Goal: Task Accomplishment & Management: Use online tool/utility

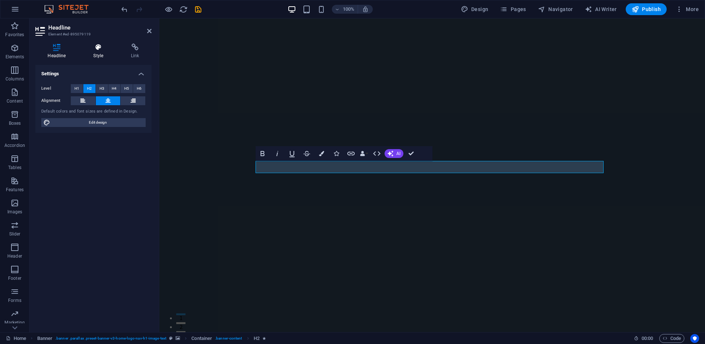
click at [101, 52] on h4 "Style" at bounding box center [100, 51] width 38 height 15
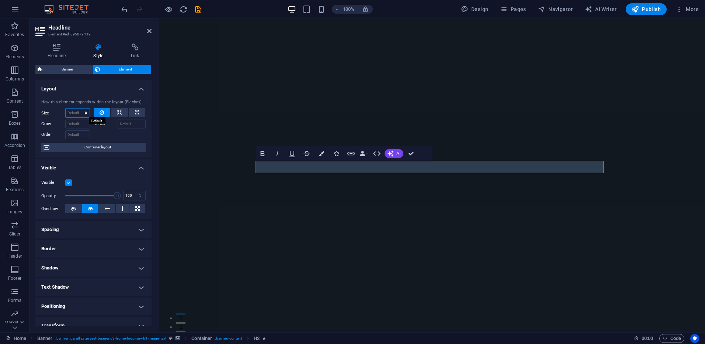
click at [85, 111] on select "Default auto px % 1/1 1/2 1/3 1/4 1/5 1/6 1/7 1/8 1/9 1/10" at bounding box center [78, 112] width 24 height 9
select select "1/5"
click at [78, 108] on select "Default auto px % 1/1 1/2 1/3 1/4 1/5 1/6 1/7 1/8 1/9 1/10" at bounding box center [78, 112] width 24 height 9
type input "20"
select select "%"
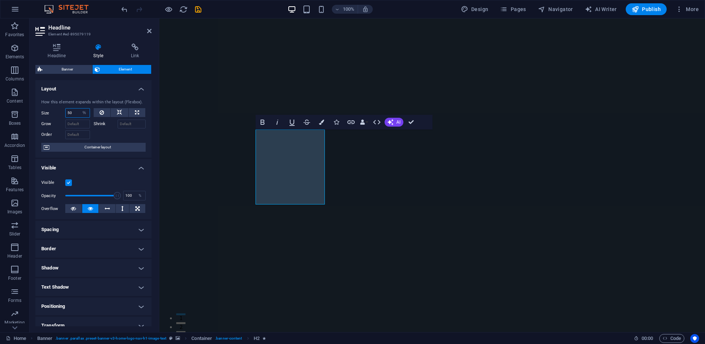
type input "50"
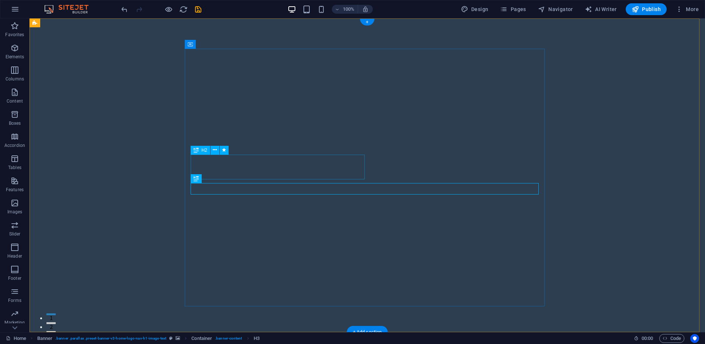
select select "%"
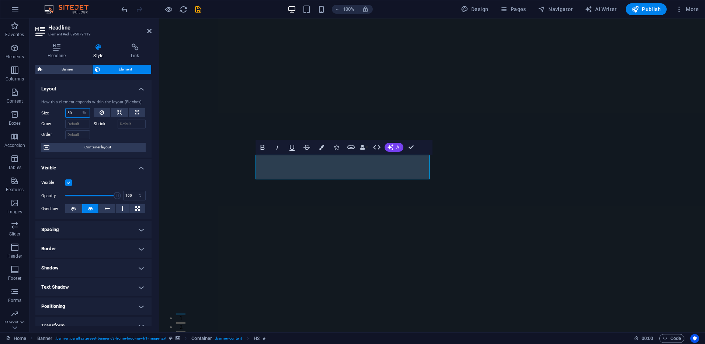
click at [73, 114] on input "50" at bounding box center [78, 112] width 24 height 9
type input "100"
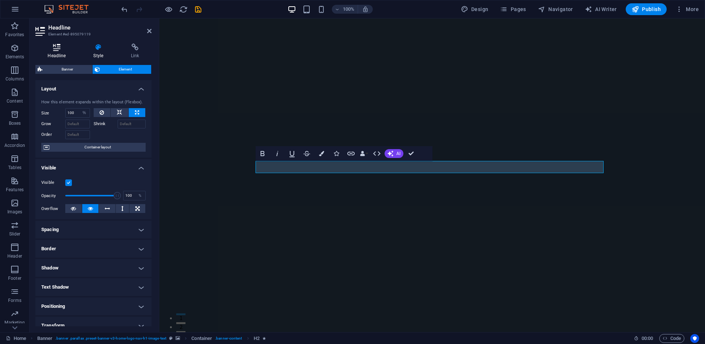
click at [56, 50] on icon at bounding box center [56, 47] width 43 height 7
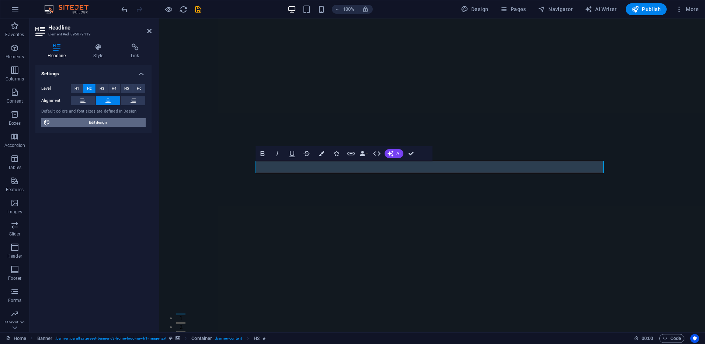
click at [85, 123] on span "Edit design" at bounding box center [97, 122] width 91 height 9
select select "px"
select select "200"
select select "px"
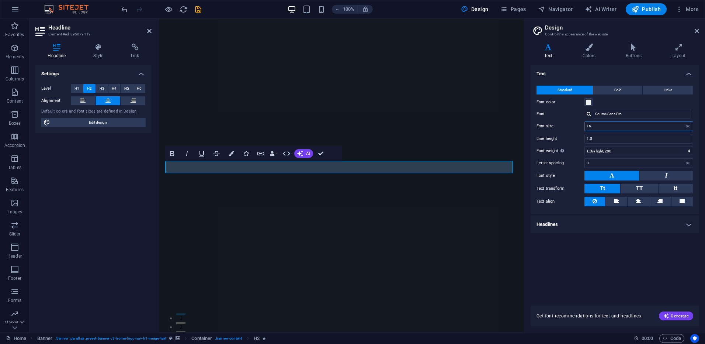
click at [660, 129] on input "16" at bounding box center [639, 126] width 108 height 9
type input "32"
click at [636, 139] on input "1.5" at bounding box center [639, 138] width 108 height 9
click at [631, 150] on select "Thin, 100 Extra-light, 200 Light, 300 Regular, 400 Medium, 500 Semi-bold, 600 B…" at bounding box center [639, 150] width 109 height 9
select select "300"
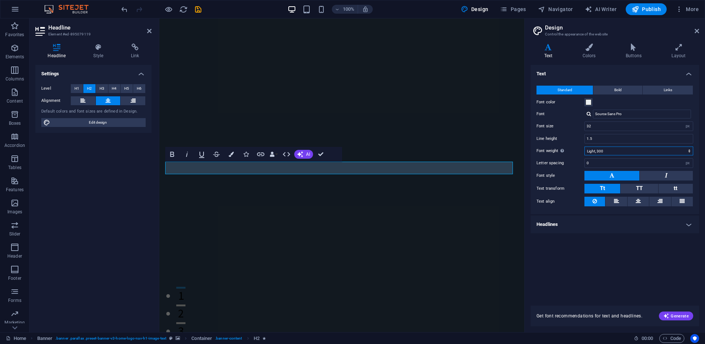
click at [585, 146] on select "Thin, 100 Extra-light, 200 Light, 300 Regular, 400 Medium, 500 Semi-bold, 600 B…" at bounding box center [639, 150] width 109 height 9
click at [623, 100] on div "Font color" at bounding box center [615, 102] width 157 height 9
click at [590, 101] on span at bounding box center [589, 102] width 6 height 6
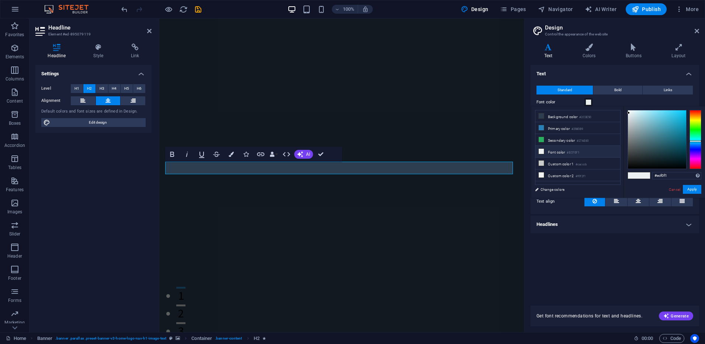
click at [560, 150] on li "Font color #ECF0F1" at bounding box center [578, 152] width 85 height 12
click at [636, 174] on span at bounding box center [633, 175] width 11 height 6
type input "#ffffff"
drag, startPoint x: 645, startPoint y: 153, endPoint x: 609, endPoint y: 89, distance: 73.5
click at [609, 89] on body "[DOMAIN_NAME] Home Favorites Elements Columns Content Boxes Accordion Tables Fe…" at bounding box center [352, 172] width 705 height 344
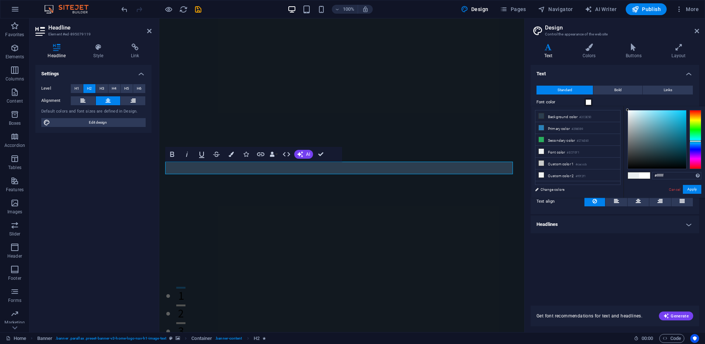
click at [623, 98] on div "Font color" at bounding box center [615, 102] width 157 height 9
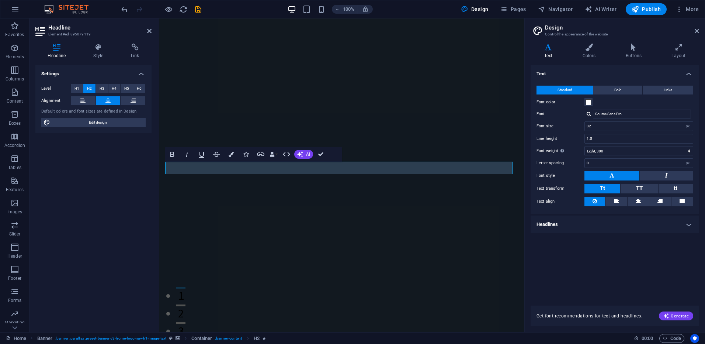
click at [617, 99] on div "Font color" at bounding box center [615, 102] width 157 height 9
click at [604, 73] on h4 "Text" at bounding box center [615, 71] width 169 height 13
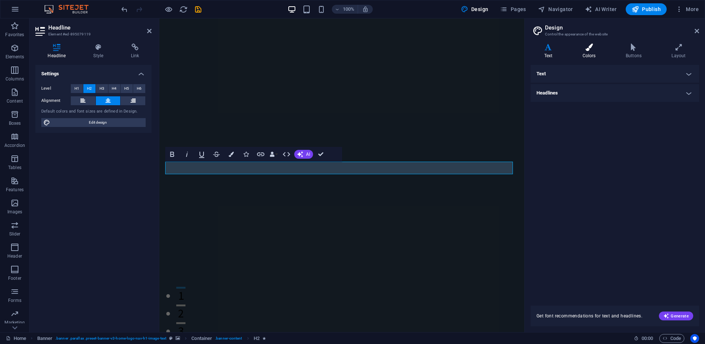
click at [589, 48] on icon at bounding box center [589, 47] width 40 height 7
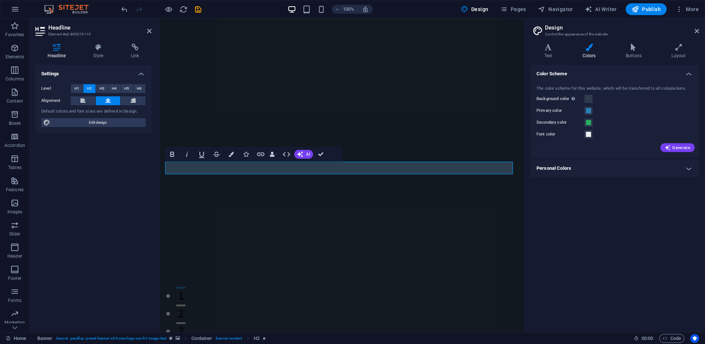
click at [602, 75] on h4 "Color Scheme" at bounding box center [615, 71] width 169 height 13
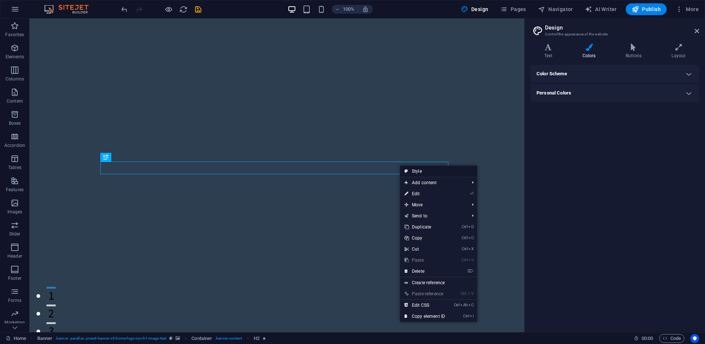
click at [416, 170] on link "Style" at bounding box center [438, 171] width 77 height 11
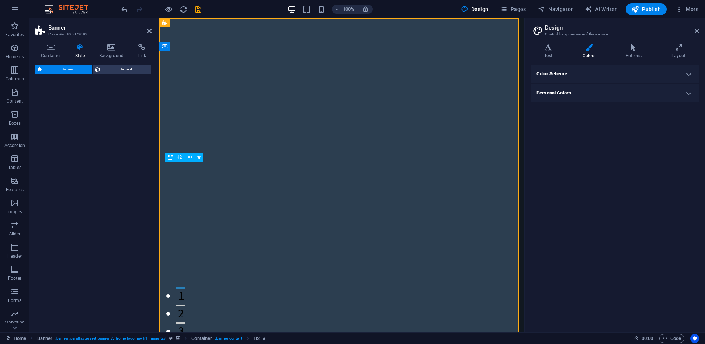
select select "preset-banner-v3-home-logo-nav-h1-image-text"
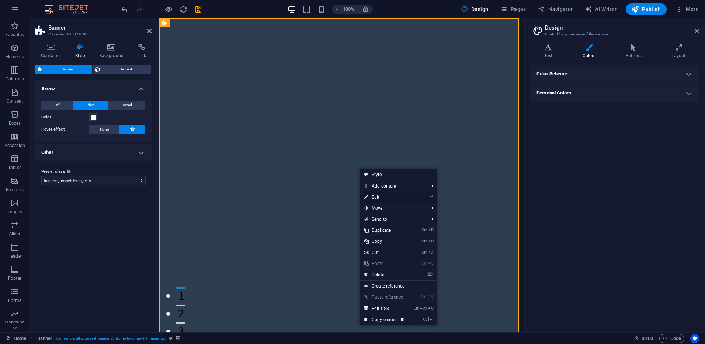
click at [405, 198] on link "⏎ Edit" at bounding box center [384, 196] width 49 height 11
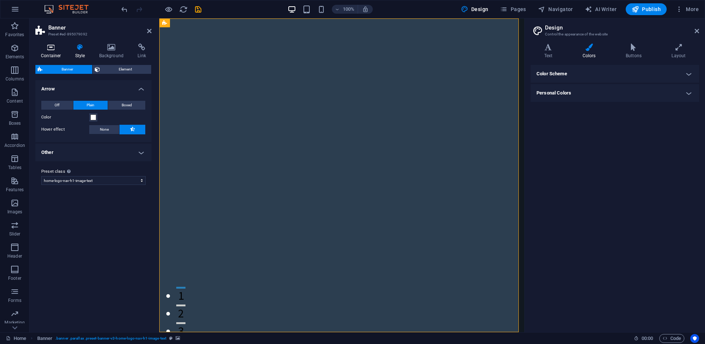
click at [53, 50] on icon at bounding box center [50, 47] width 31 height 7
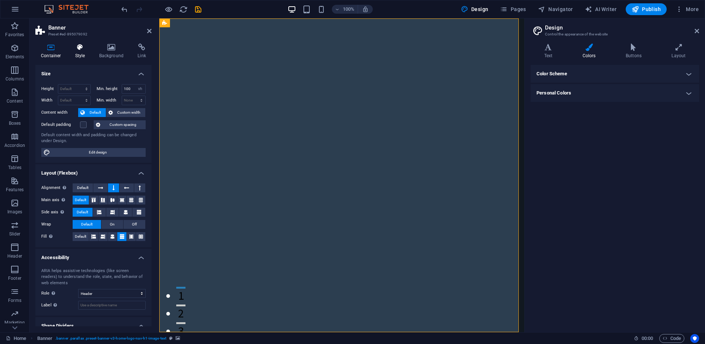
click at [77, 51] on icon at bounding box center [80, 47] width 21 height 7
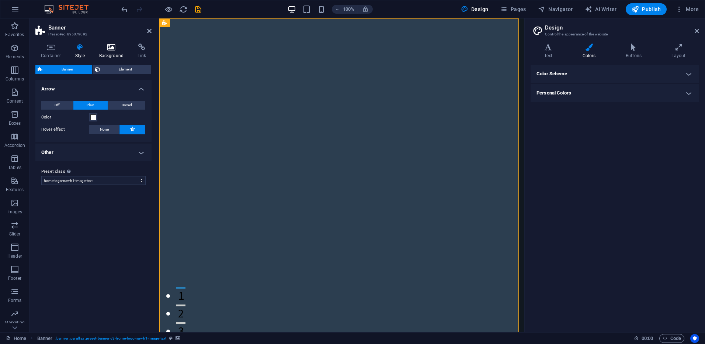
click at [115, 55] on h4 "Background" at bounding box center [113, 51] width 39 height 15
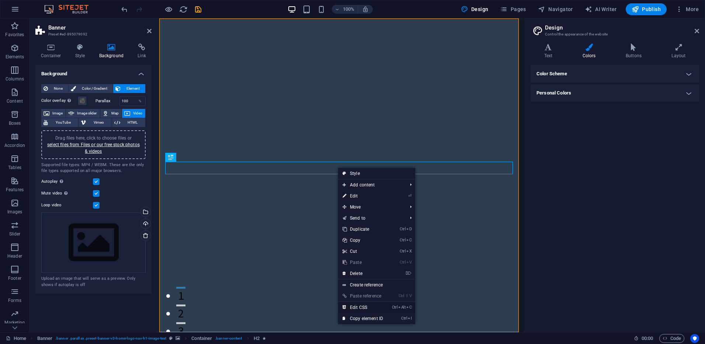
click at [362, 305] on link "Ctrl Alt C Edit CSS" at bounding box center [362, 307] width 49 height 11
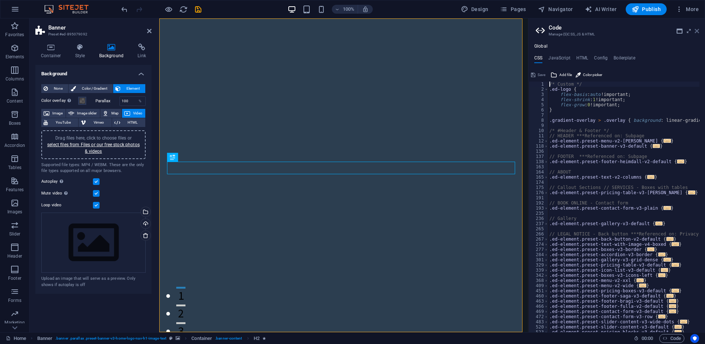
click at [695, 30] on icon at bounding box center [697, 31] width 4 height 6
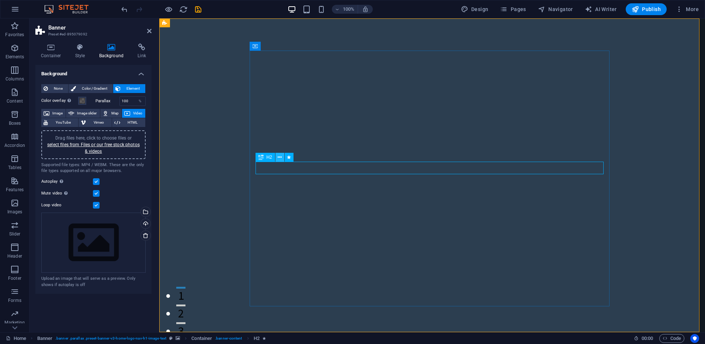
click at [279, 158] on icon at bounding box center [280, 157] width 4 height 8
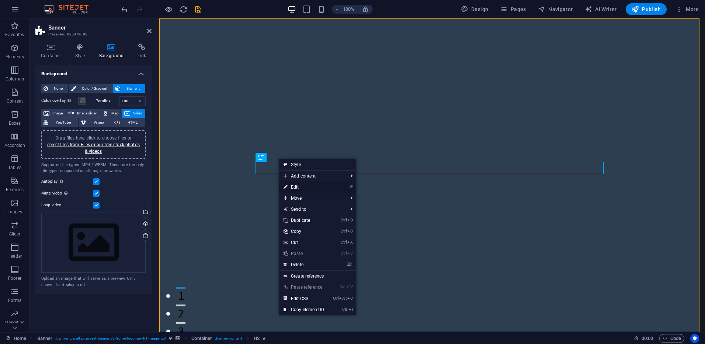
click at [298, 185] on link "⏎ Edit" at bounding box center [303, 187] width 49 height 11
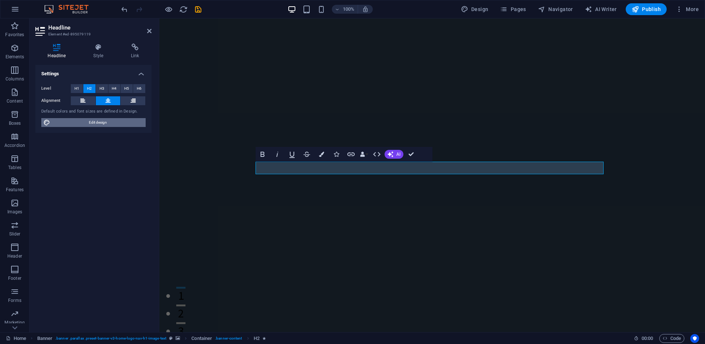
click at [120, 125] on span "Edit design" at bounding box center [97, 122] width 91 height 9
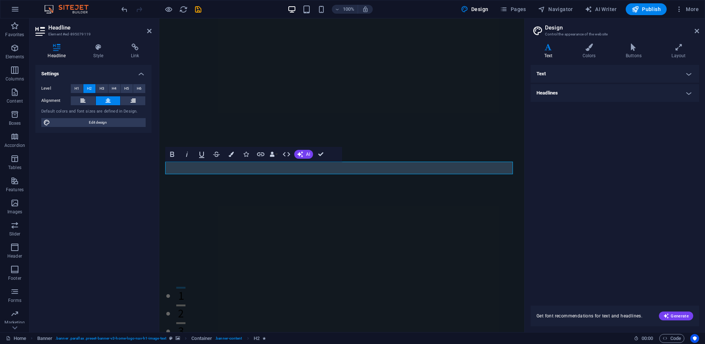
click at [603, 75] on h4 "Text" at bounding box center [615, 74] width 169 height 18
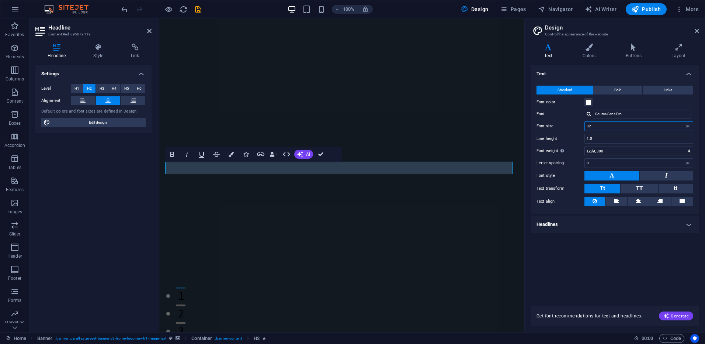
click at [603, 126] on input "32" at bounding box center [639, 126] width 108 height 9
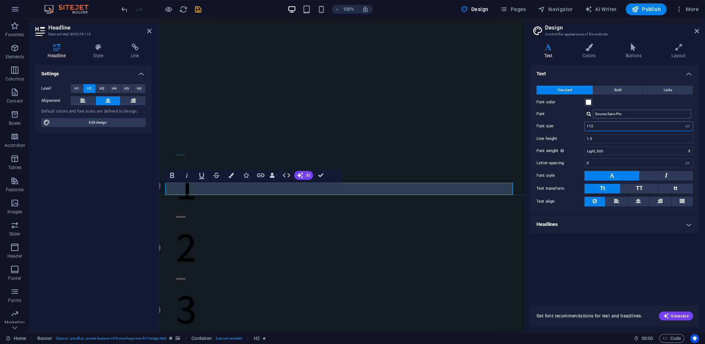
type input "32"
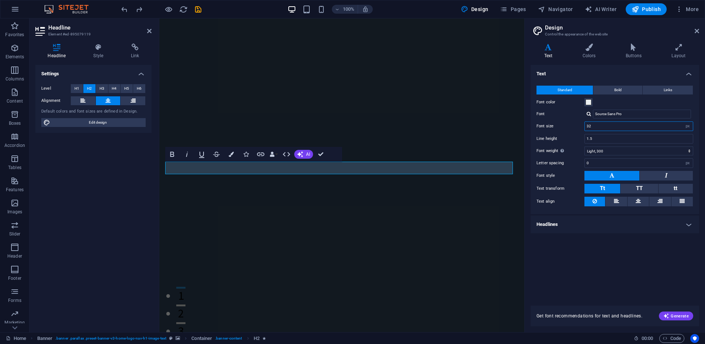
select select "200"
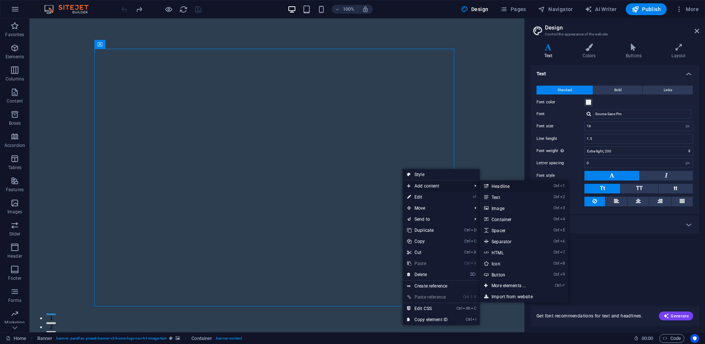
click at [494, 186] on link "Ctrl 1 Headline" at bounding box center [510, 185] width 61 height 11
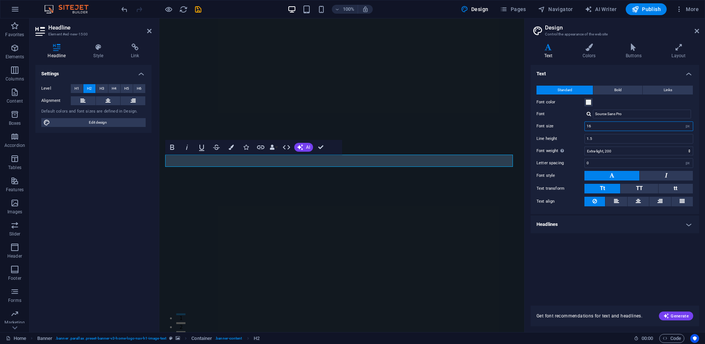
click at [601, 124] on input "16" at bounding box center [639, 126] width 108 height 9
click at [577, 221] on h4 "Headlines" at bounding box center [615, 224] width 169 height 18
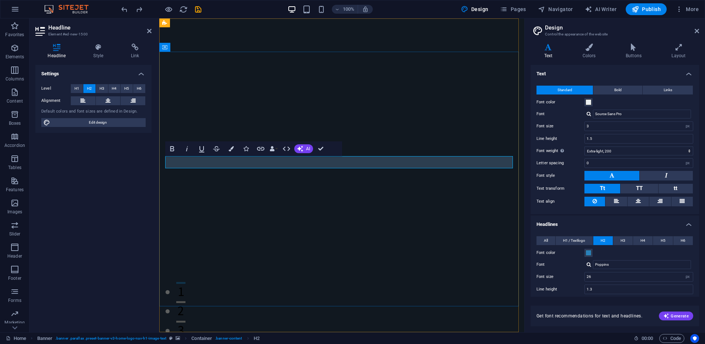
type input "16"
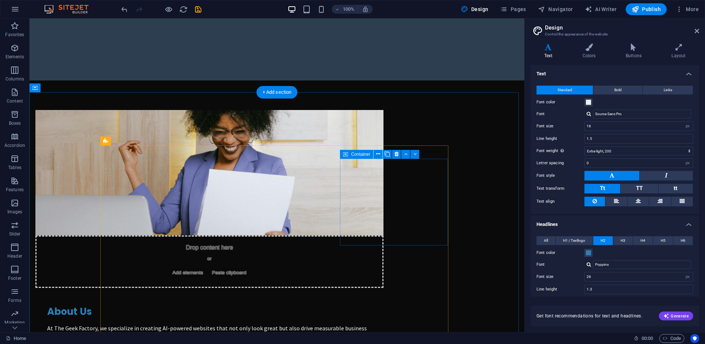
scroll to position [424, 0]
click at [279, 95] on div "+ Add section" at bounding box center [277, 92] width 41 height 13
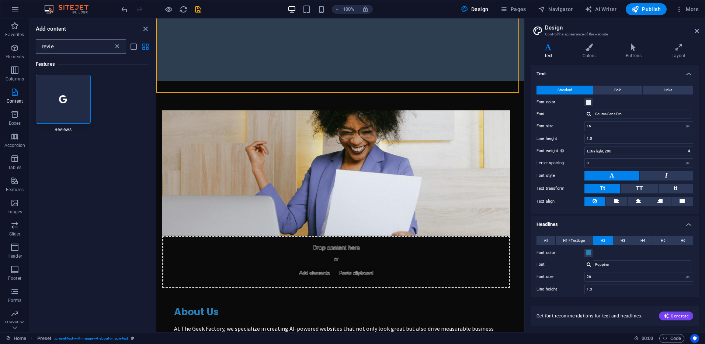
click at [117, 46] on icon at bounding box center [117, 46] width 7 height 7
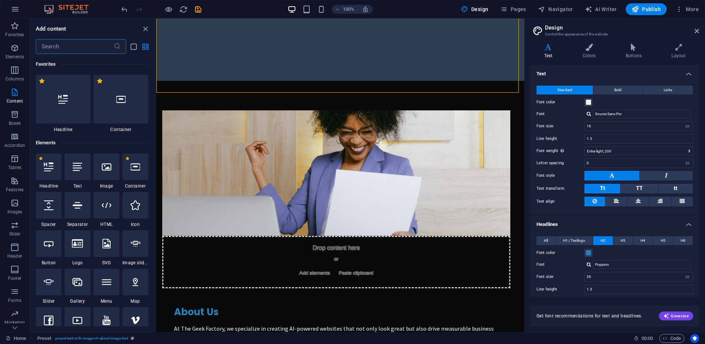
click at [92, 46] on input "text" at bounding box center [75, 46] width 78 height 15
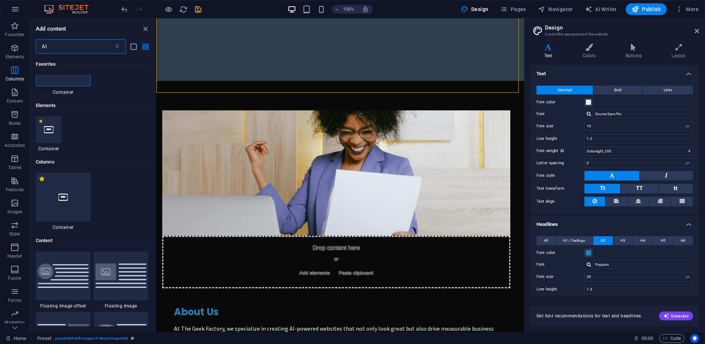
scroll to position [37, 0]
type input "AI"
click at [117, 46] on icon at bounding box center [117, 46] width 7 height 7
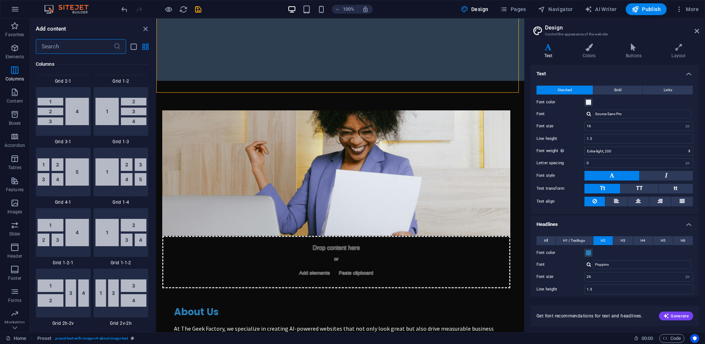
scroll to position [885, 0]
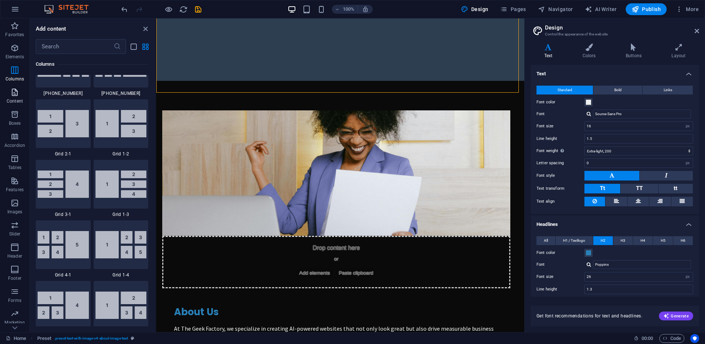
click at [16, 97] on span "Content" at bounding box center [15, 97] width 30 height 18
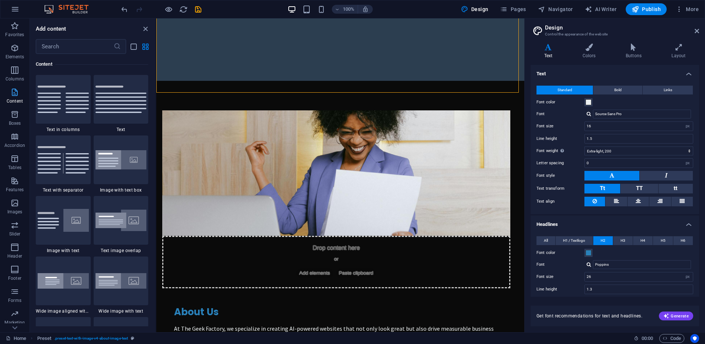
scroll to position [1291, 0]
click at [13, 114] on icon "button" at bounding box center [14, 114] width 9 height 9
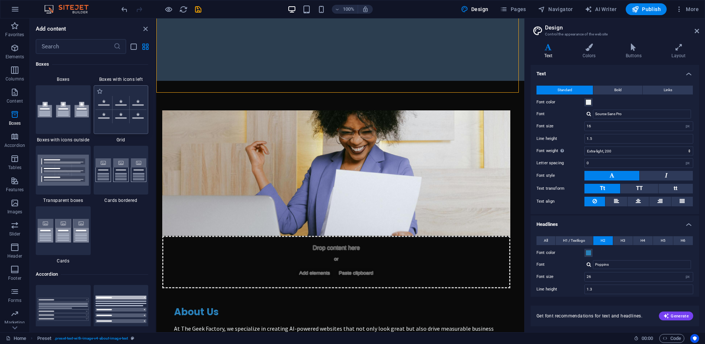
scroll to position [2109, 0]
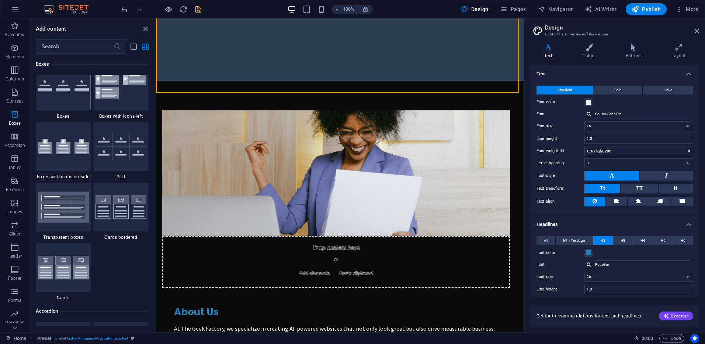
click at [57, 94] on div at bounding box center [63, 86] width 55 height 49
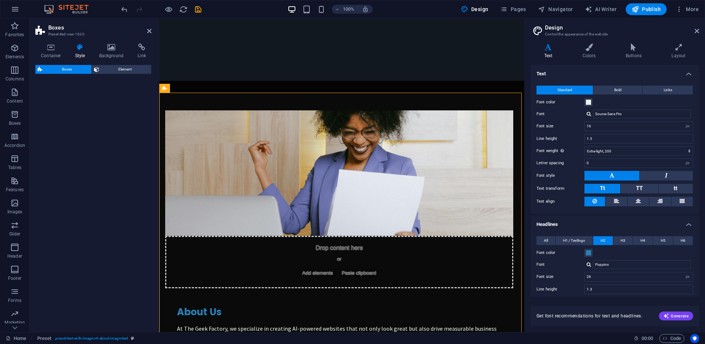
select select "rem"
select select "preset-boxes-v3-default"
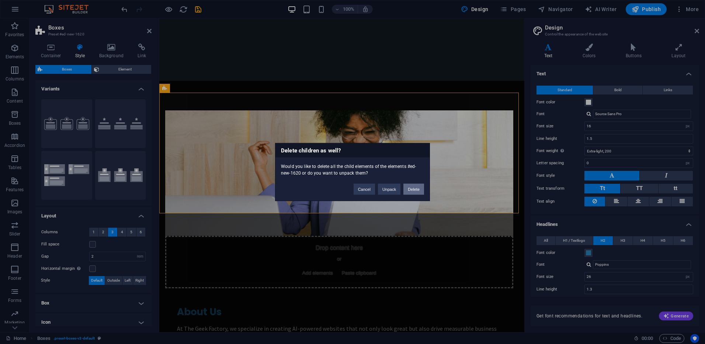
click at [417, 189] on button "Delete" at bounding box center [414, 189] width 21 height 11
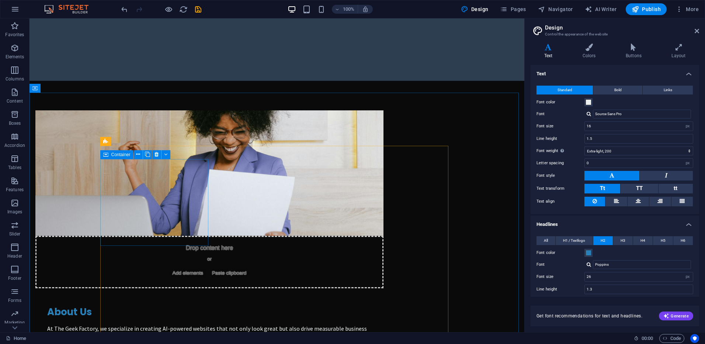
click at [115, 155] on span "Container" at bounding box center [120, 154] width 19 height 4
click at [114, 155] on span "Container" at bounding box center [120, 154] width 19 height 4
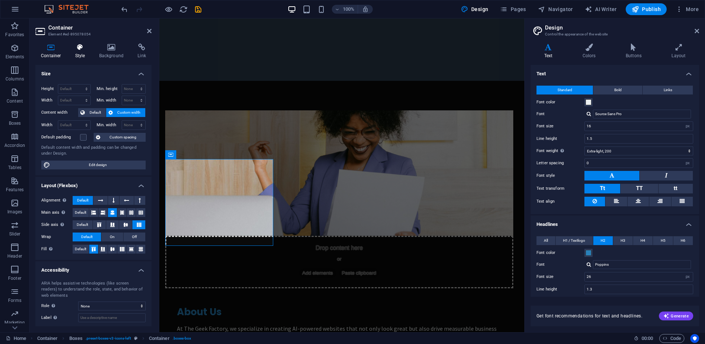
click at [79, 51] on h4 "Style" at bounding box center [82, 51] width 24 height 15
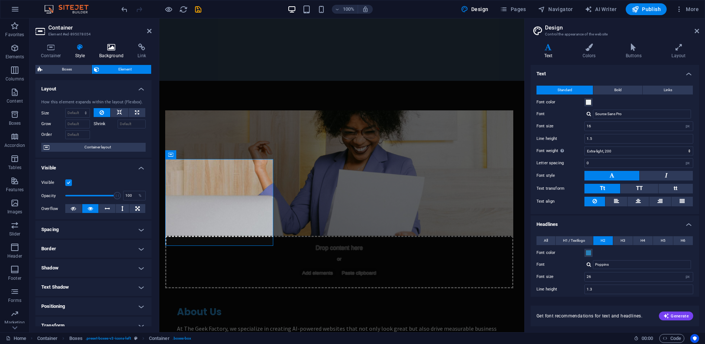
click at [111, 52] on h4 "Background" at bounding box center [113, 51] width 39 height 15
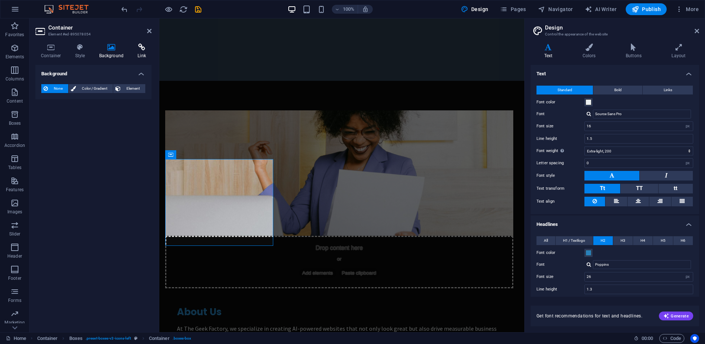
click at [139, 51] on icon at bounding box center [142, 47] width 20 height 7
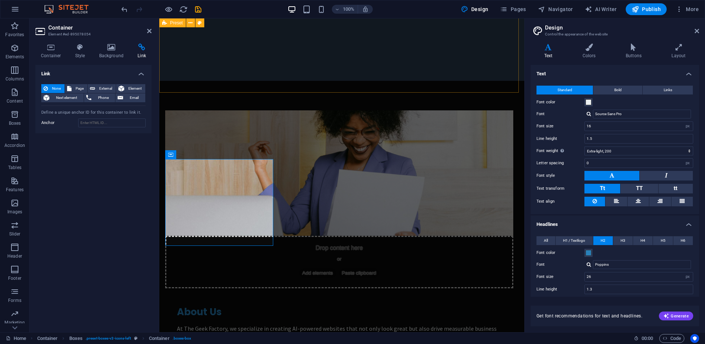
click at [241, 82] on div "Drop content here or Add elements Paste clipboard About Us At The Geek Factory,…" at bounding box center [341, 247] width 365 height 333
